Goal: Transaction & Acquisition: Purchase product/service

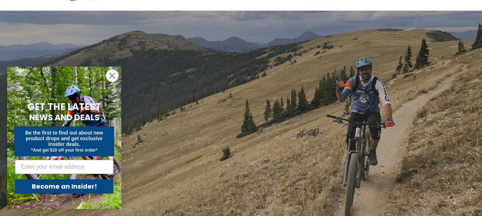
scroll to position [107, 0]
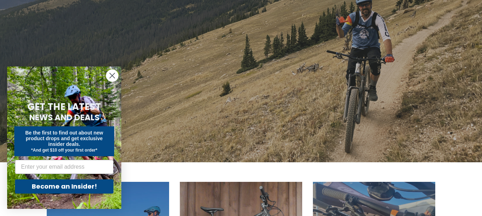
click at [113, 72] on circle "Close dialog" at bounding box center [112, 76] width 12 height 12
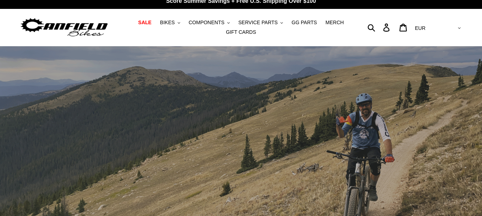
scroll to position [0, 0]
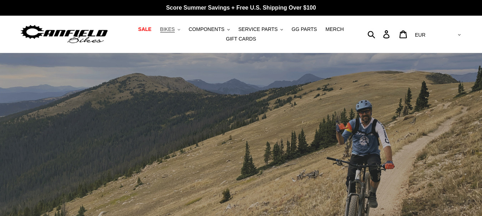
click at [181, 30] on button "BIKES .cls-1{fill:#231f20}" at bounding box center [169, 30] width 27 height 10
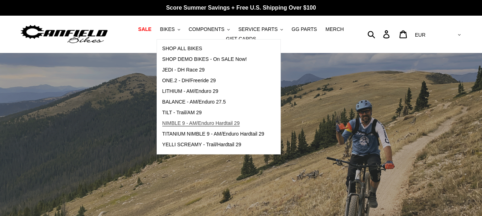
click at [232, 122] on span "NIMBLE 9 - AM/Enduro Hardtail 29" at bounding box center [200, 123] width 77 height 6
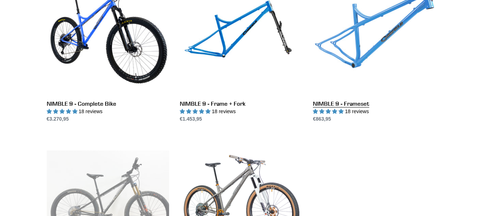
scroll to position [214, 0]
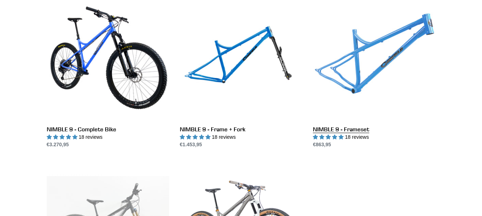
click at [348, 89] on link "NIMBLE 9 - Frameset" at bounding box center [374, 74] width 122 height 150
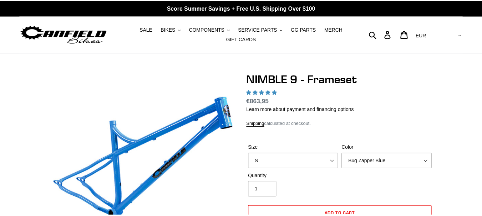
scroll to position [71, 0]
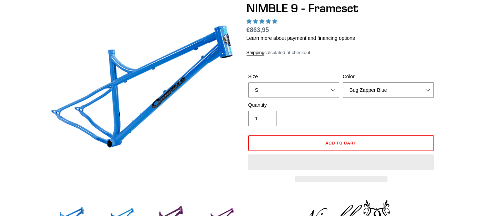
click at [389, 90] on select "Bug Zapper Blue Purple Haze -Sold Out Galaxy Black" at bounding box center [388, 90] width 91 height 16
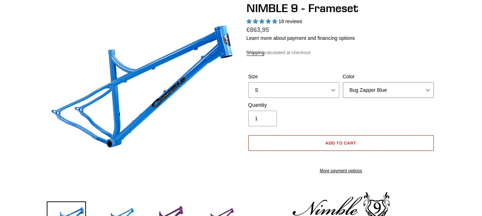
select select "highest-rating"
select select "Galaxy Black"
click at [343, 82] on select "Bug Zapper Blue Purple Haze -Sold Out Galaxy Black" at bounding box center [388, 90] width 91 height 16
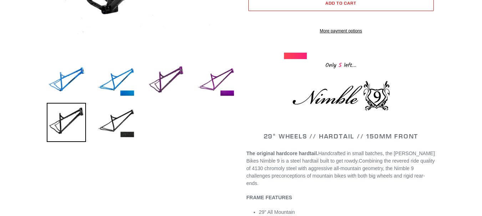
scroll to position [143, 0]
